Goal: Task Accomplishment & Management: Use online tool/utility

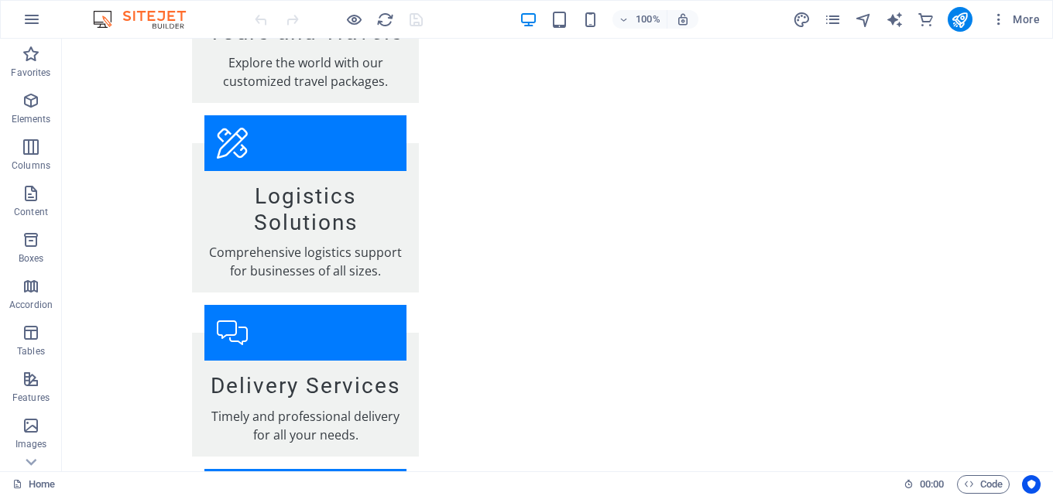
scroll to position [2374, 0]
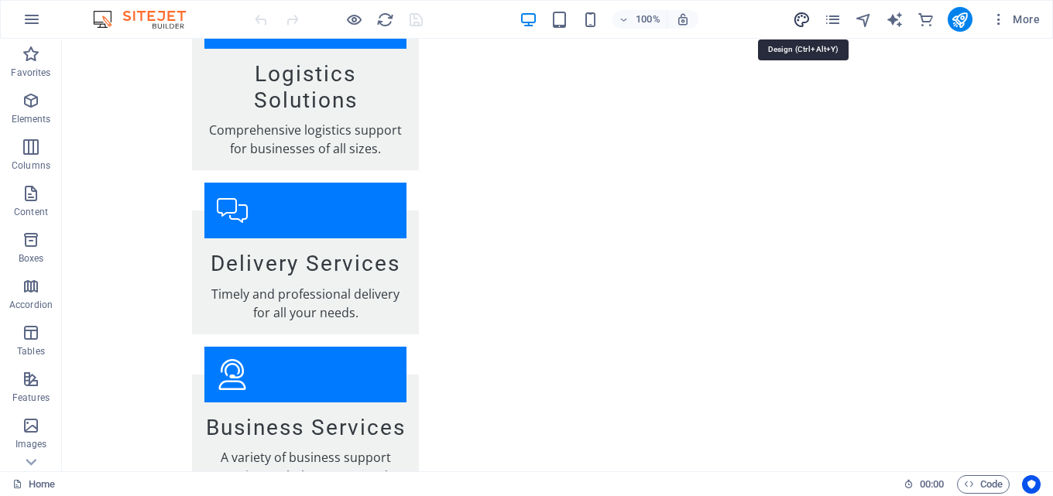
click at [801, 20] on icon "design" at bounding box center [802, 20] width 18 height 18
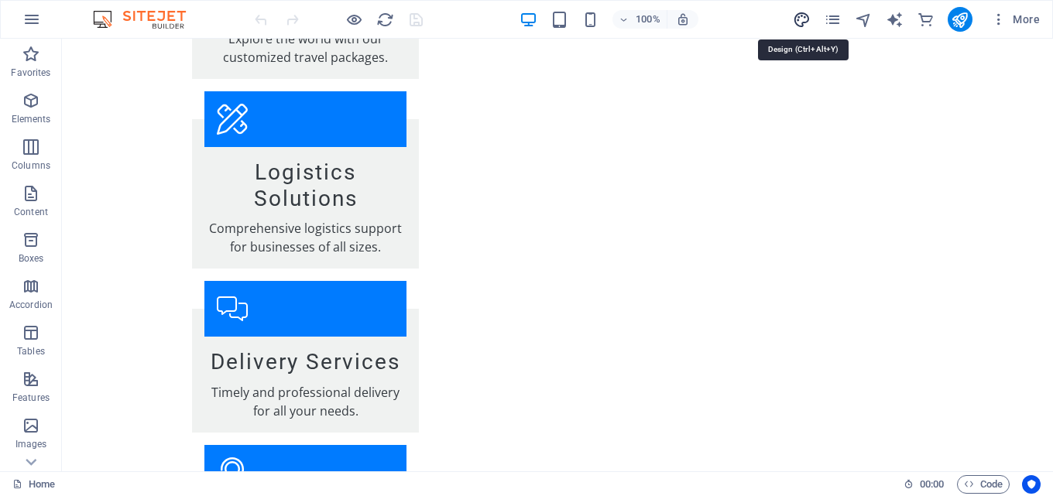
select select "px"
select select "200"
select select "px"
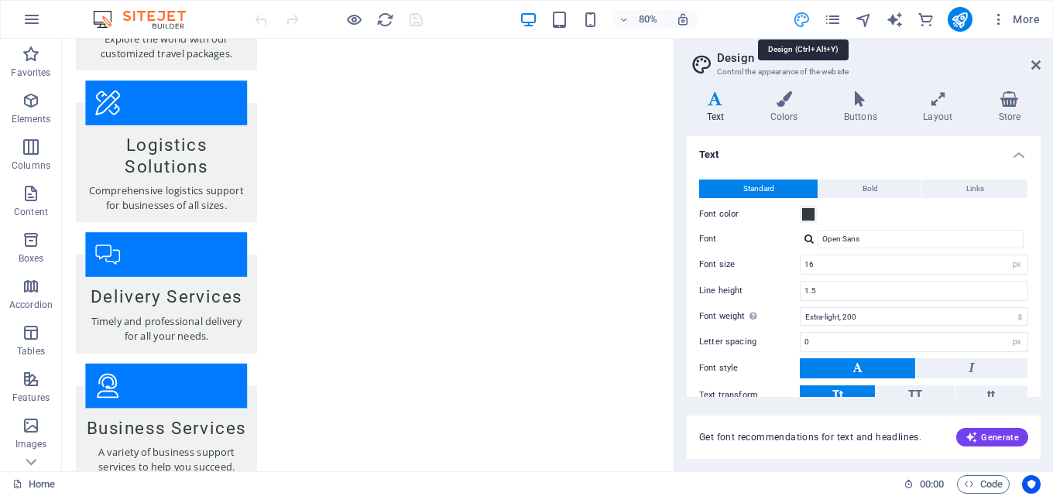
scroll to position [2466, 0]
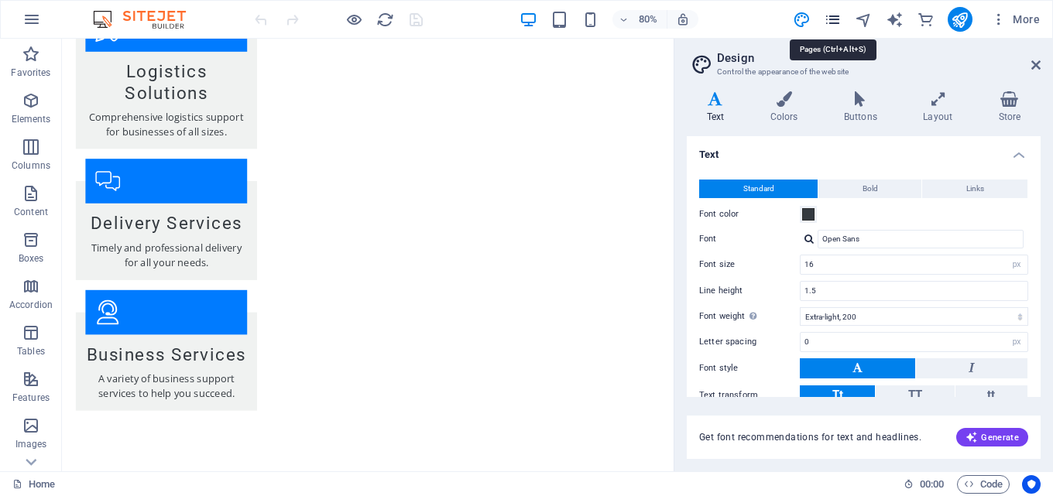
click at [833, 18] on icon "pages" at bounding box center [833, 20] width 18 height 18
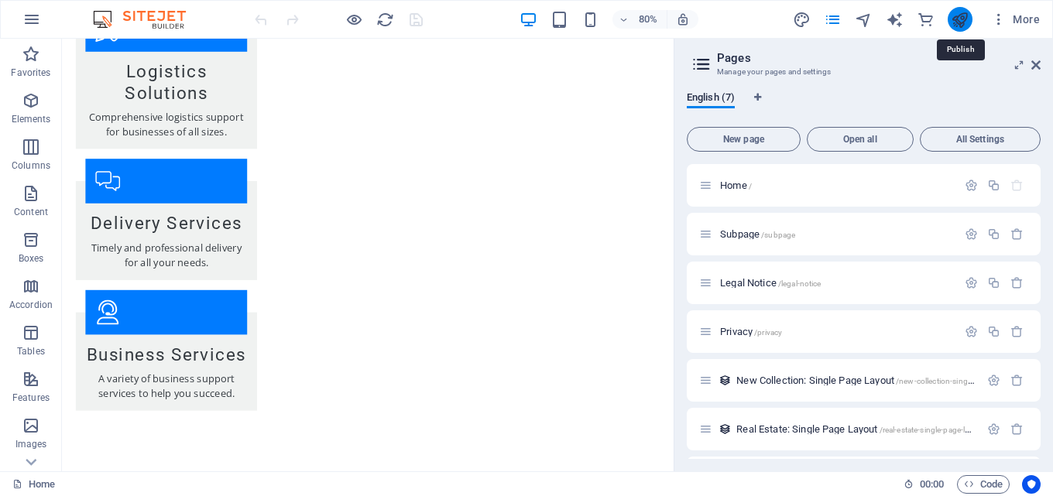
click at [956, 21] on icon "publish" at bounding box center [960, 20] width 18 height 18
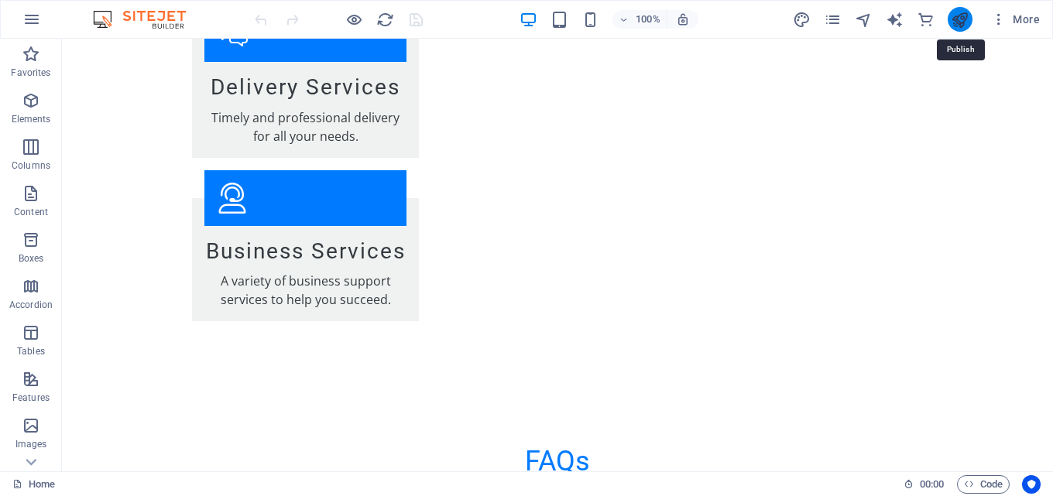
scroll to position [2374, 0]
